Goal: Transaction & Acquisition: Purchase product/service

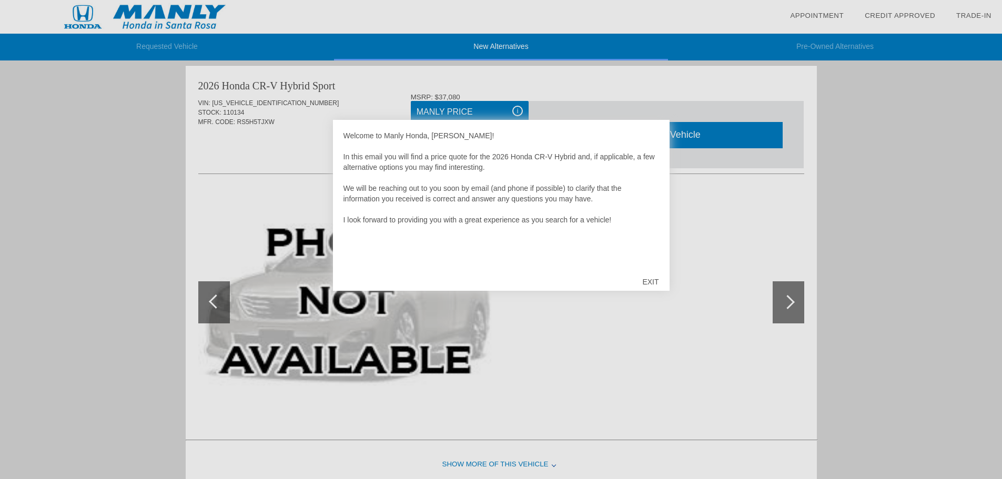
click at [652, 279] on div "EXIT" at bounding box center [650, 282] width 37 height 32
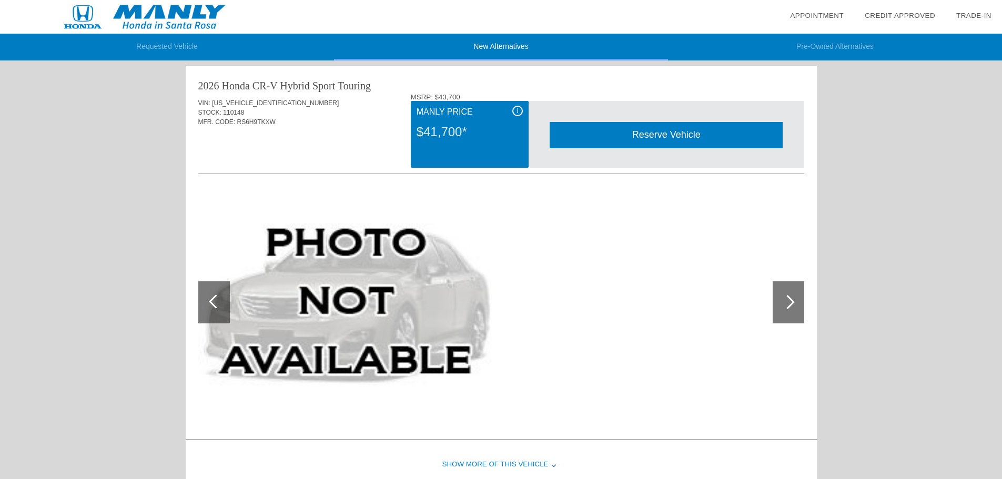
click at [457, 142] on div "$41,700*" at bounding box center [470, 131] width 106 height 27
click at [790, 302] on div at bounding box center [788, 302] width 14 height 14
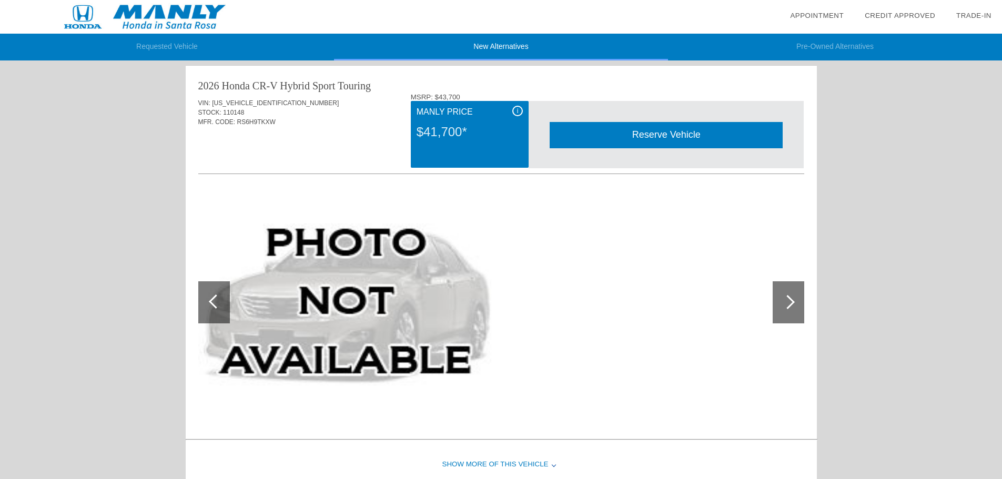
click at [209, 301] on div at bounding box center [216, 302] width 14 height 14
click at [518, 110] on div "i" at bounding box center [517, 111] width 11 height 11
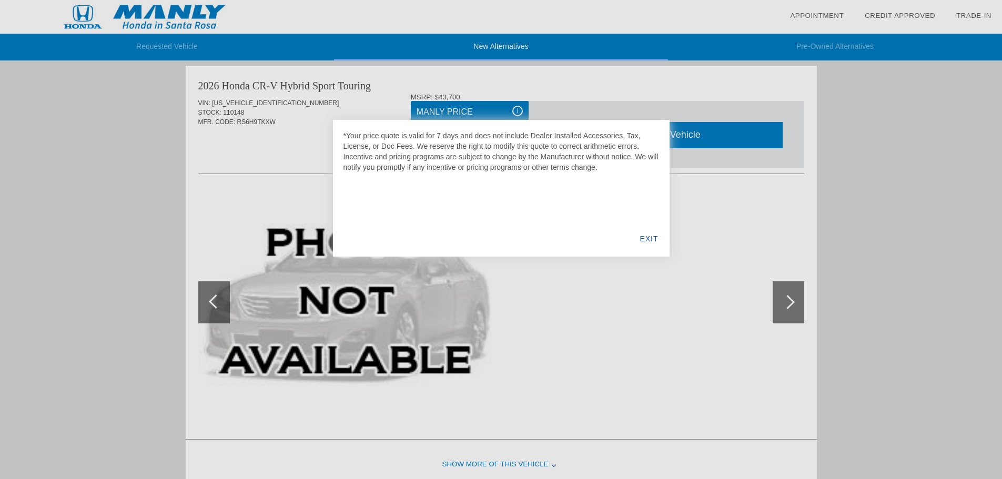
click at [650, 237] on div "EXIT" at bounding box center [649, 239] width 41 height 36
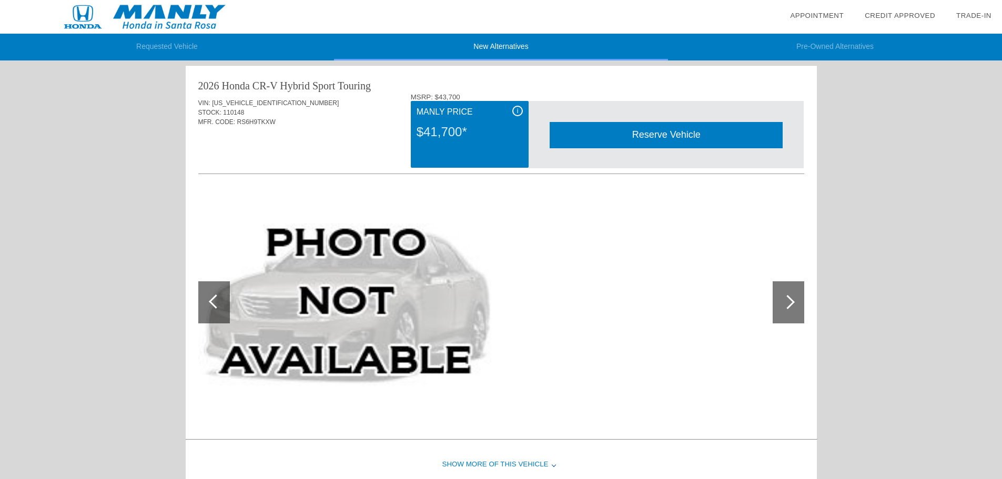
click at [506, 44] on li "New Alternatives" at bounding box center [501, 47] width 334 height 27
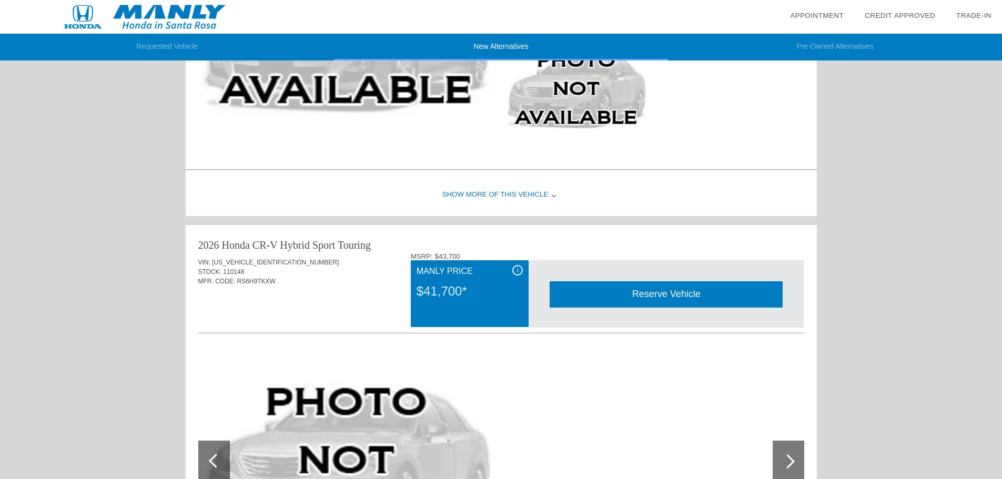
scroll to position [681, 0]
